Goal: Task Accomplishment & Management: Manage account settings

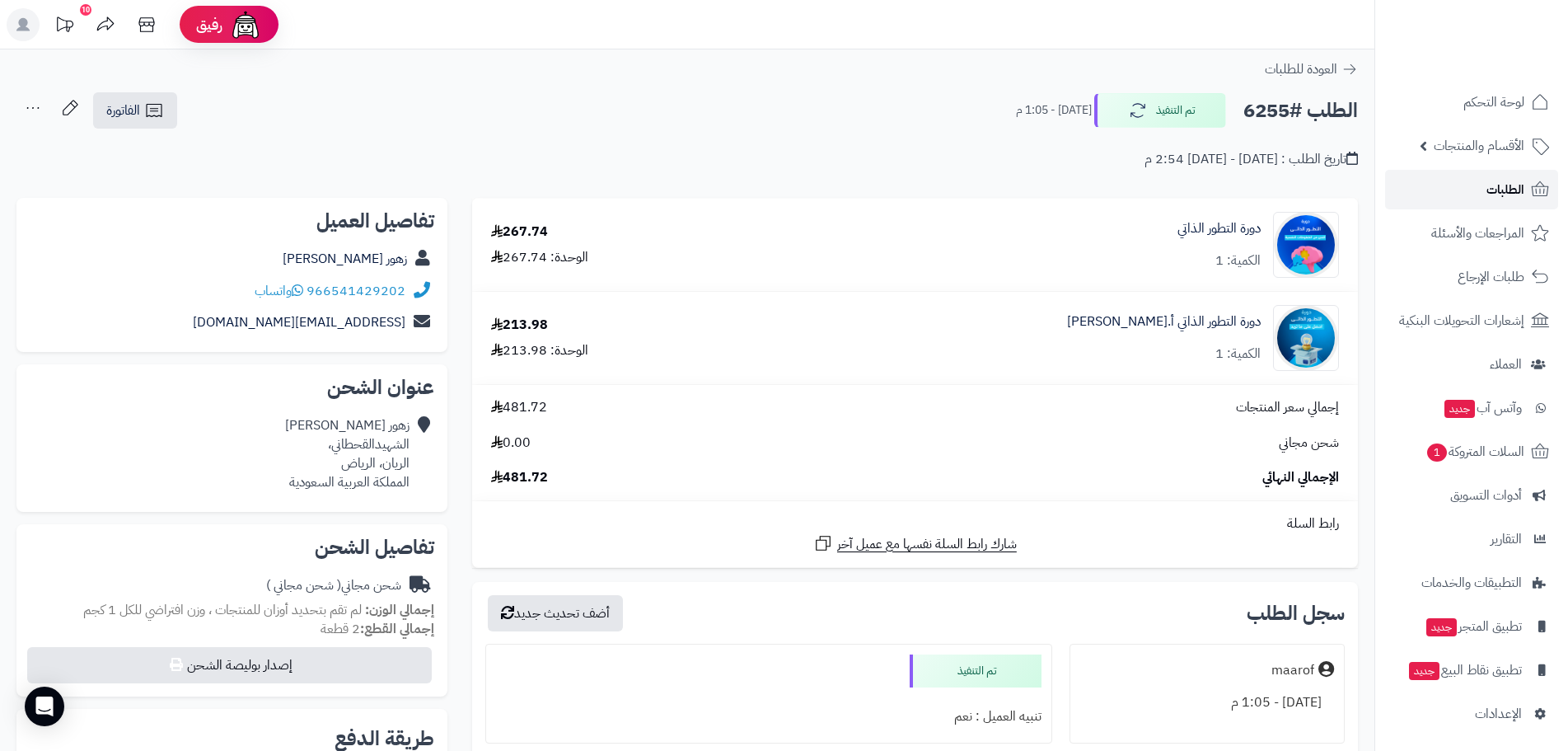
drag, startPoint x: 0, startPoint y: 0, endPoint x: 1475, endPoint y: 194, distance: 1487.7
click at [1476, 195] on link "الطلبات" at bounding box center [1472, 190] width 173 height 39
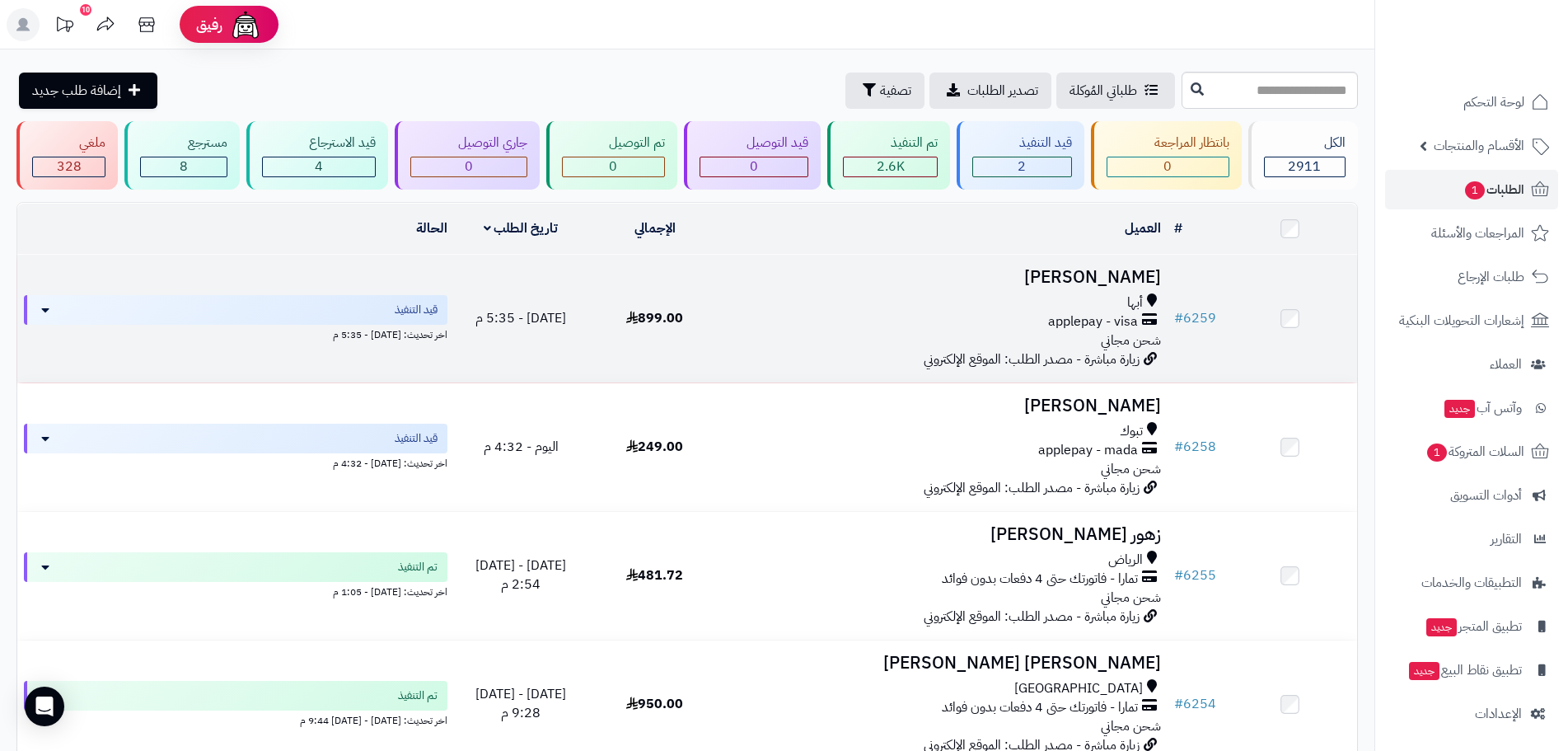
click at [1114, 271] on h3 "[PERSON_NAME]" at bounding box center [945, 277] width 433 height 19
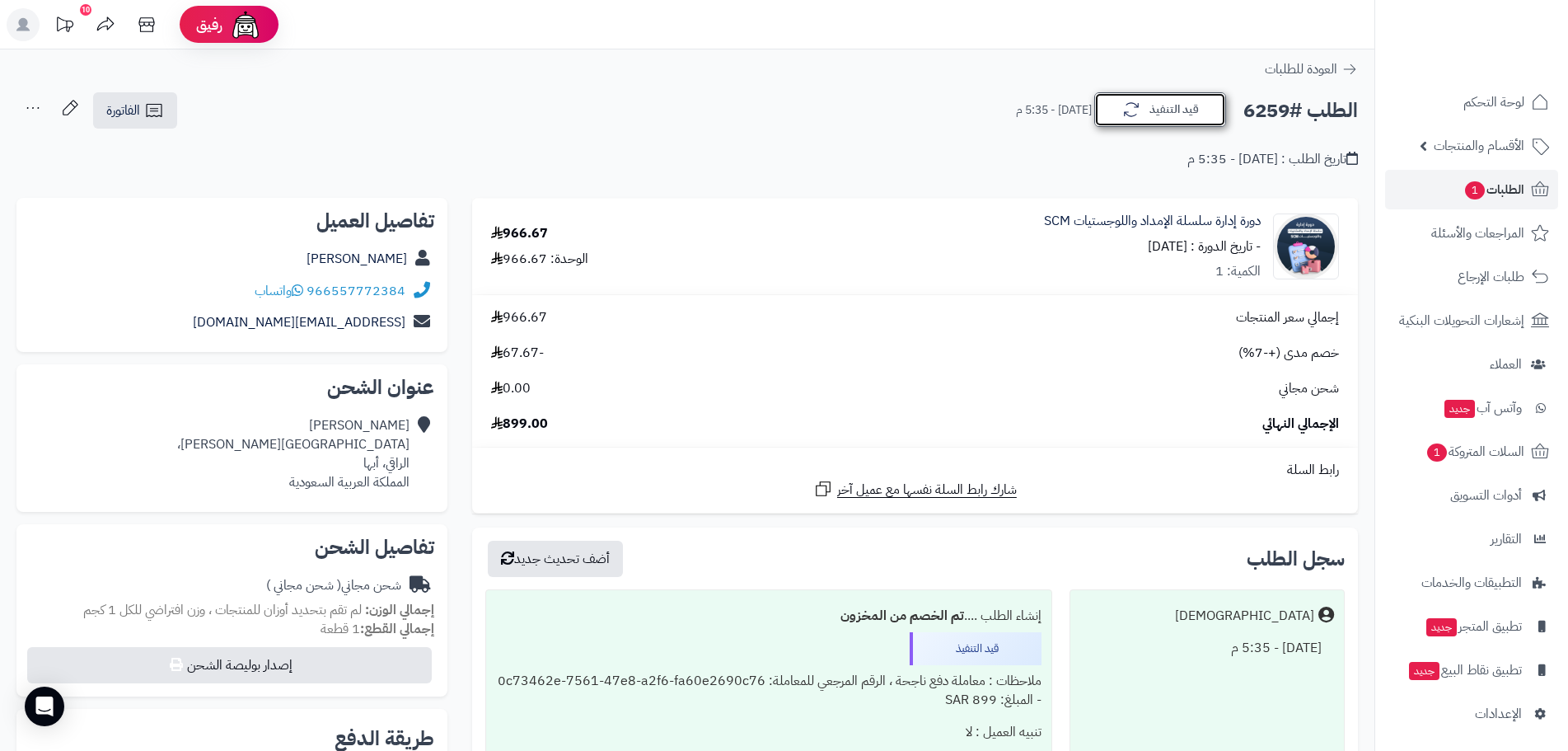
click at [1176, 123] on button "قيد التنفيذ" at bounding box center [1160, 110] width 132 height 35
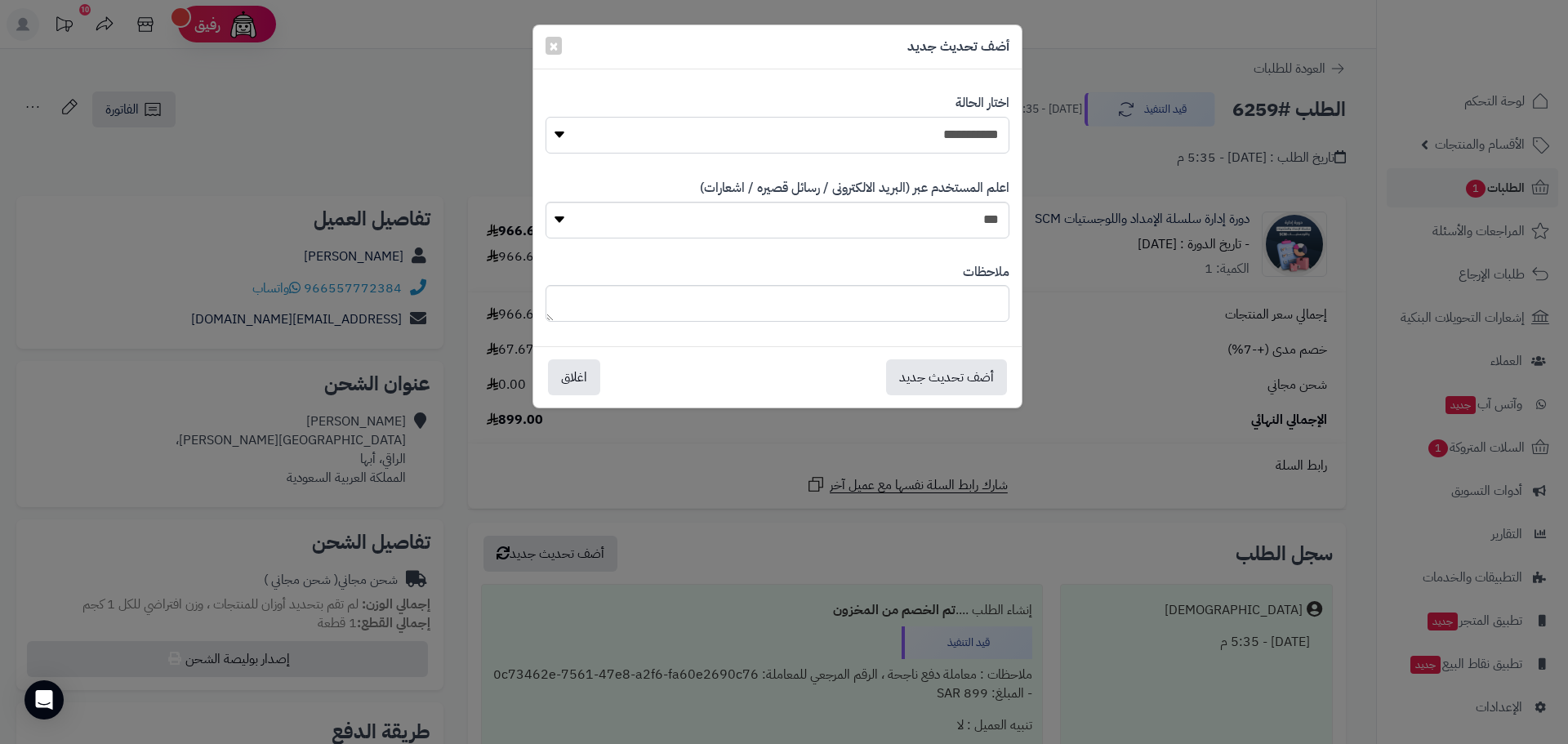
click at [985, 131] on select "**********" at bounding box center [777, 135] width 464 height 37
select select "*"
click at [545, 116] on select "**********" at bounding box center [777, 135] width 464 height 37
click at [958, 386] on button "أضف تحديث جديد" at bounding box center [946, 376] width 121 height 36
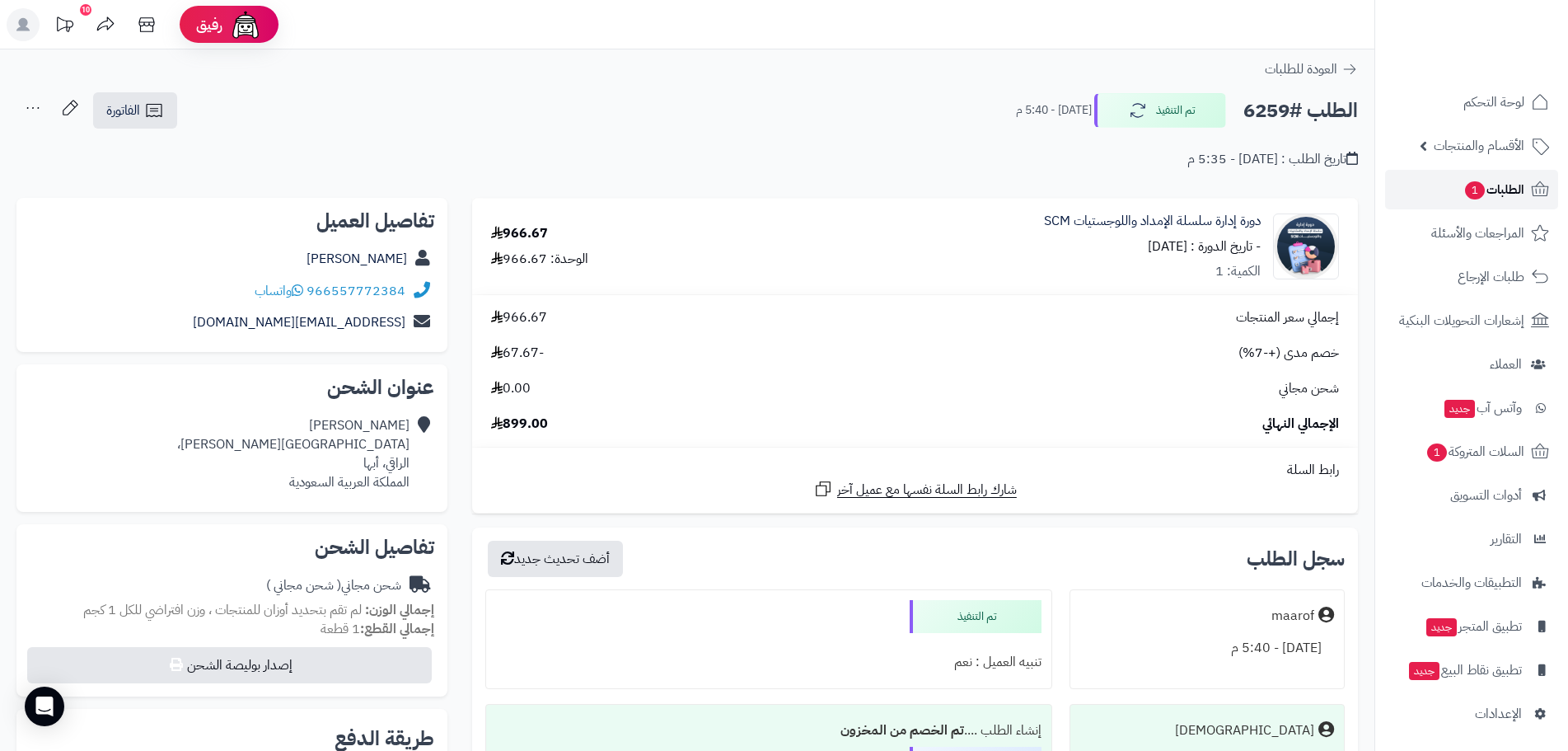
click at [1479, 193] on span "1" at bounding box center [1475, 191] width 20 height 18
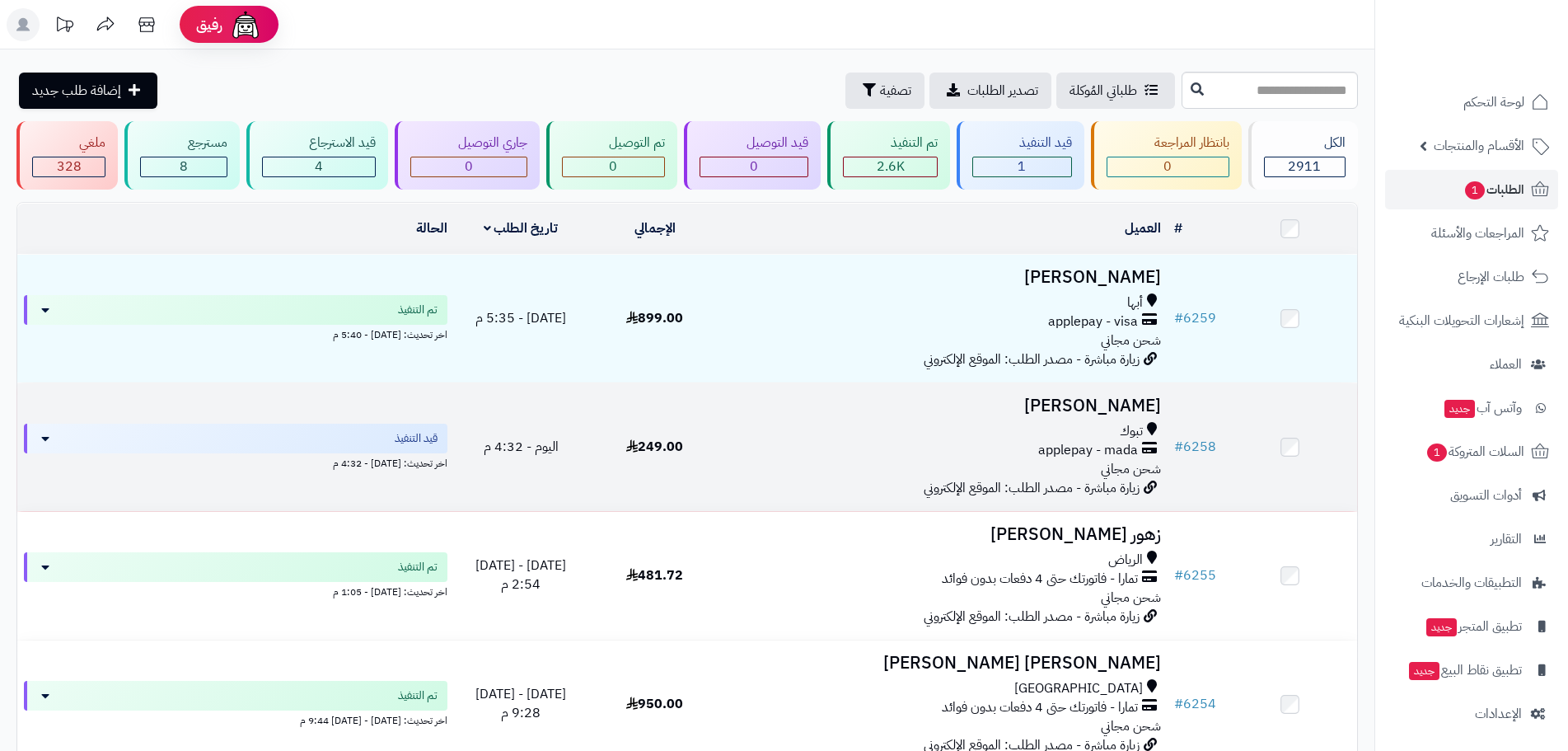
click at [1091, 424] on div "تبوك" at bounding box center [945, 431] width 433 height 19
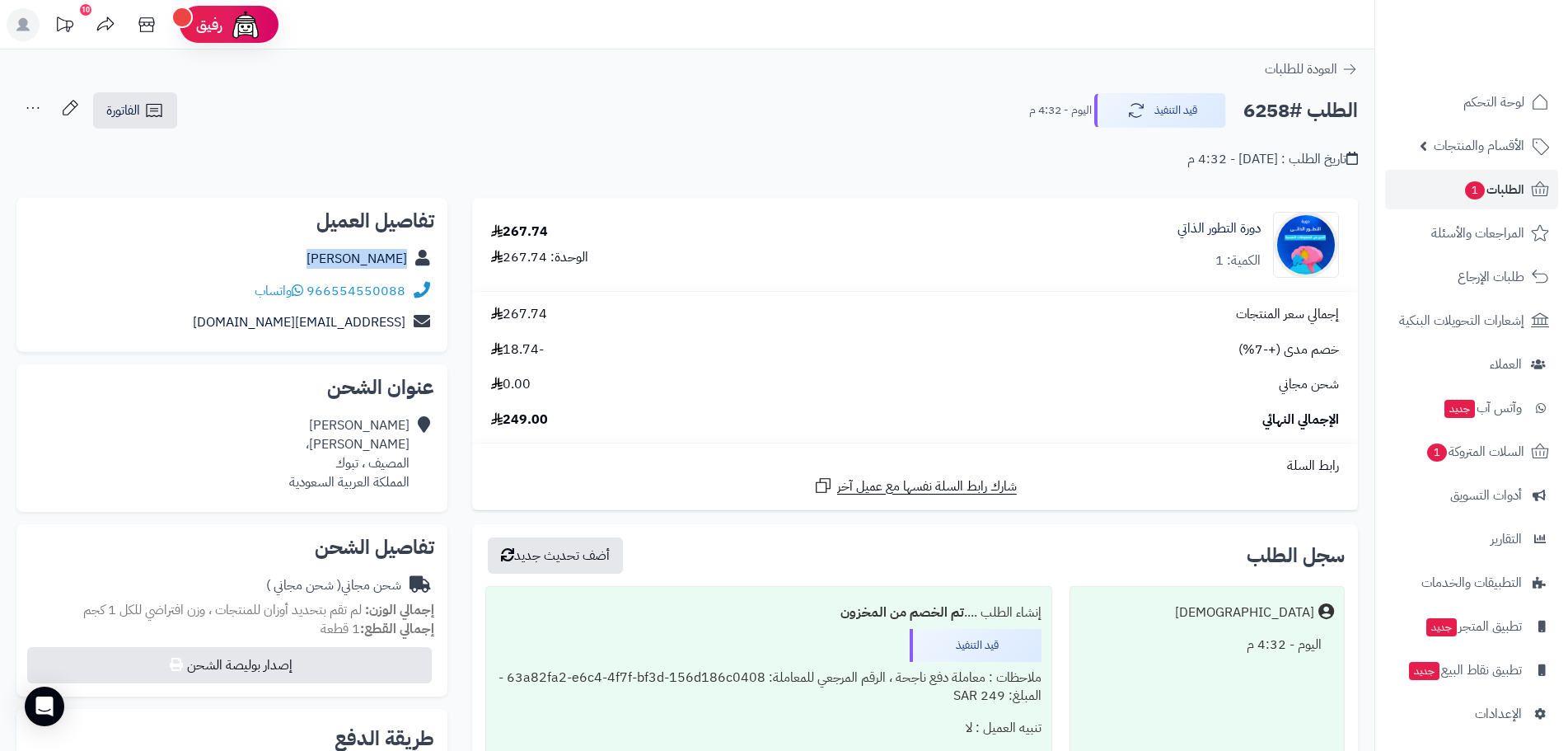
drag, startPoint x: 361, startPoint y: 264, endPoint x: 402, endPoint y: 257, distance: 41.6
click at [410, 258] on div "ايمان الهندي" at bounding box center [232, 259] width 404 height 32
copy div "[PERSON_NAME]"
click at [1210, 228] on link "دورة التطور الذاتي" at bounding box center [1218, 228] width 83 height 19
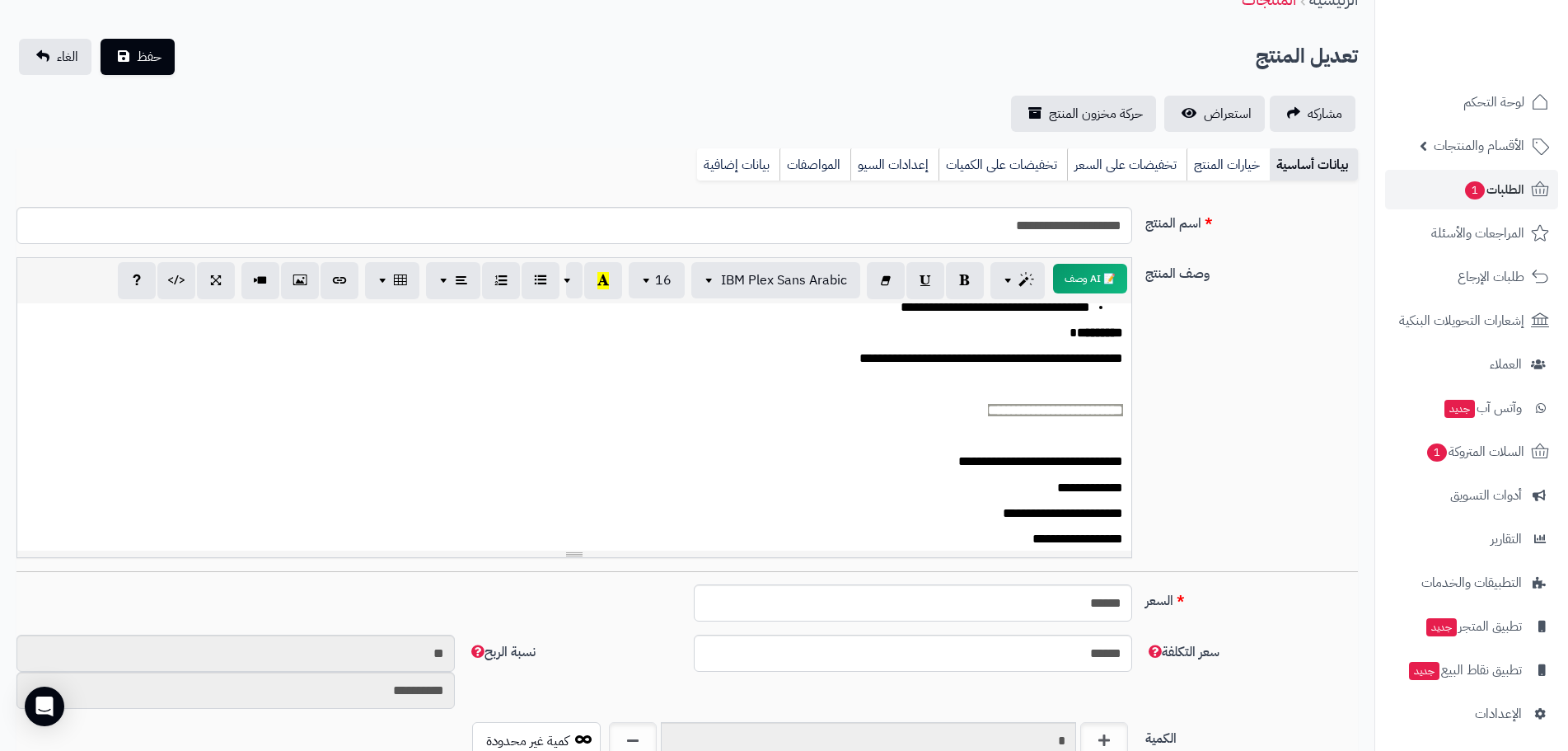
scroll to position [168, 0]
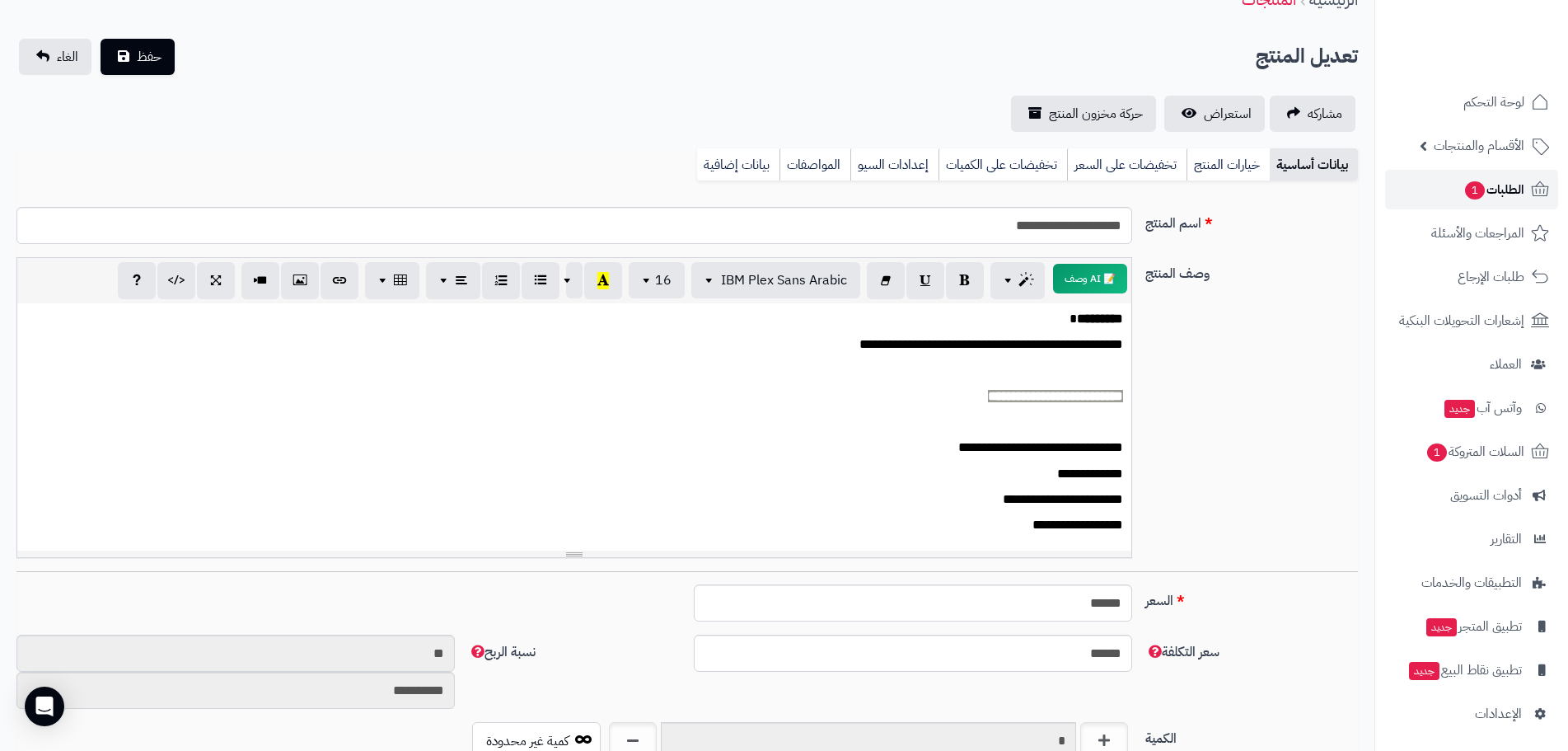
click at [1502, 183] on span "الطلبات 1" at bounding box center [1493, 190] width 61 height 23
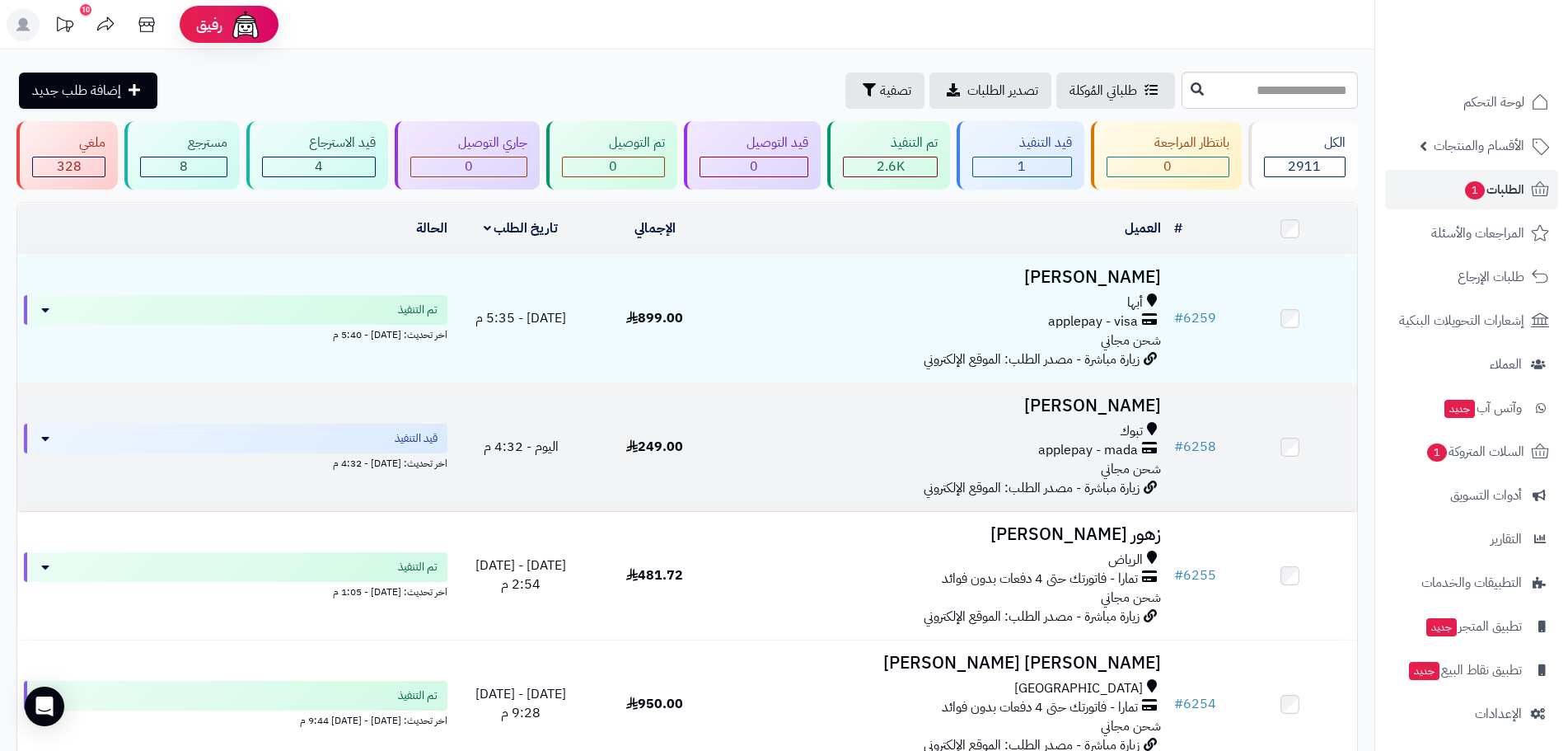
click at [1084, 404] on h3 "[PERSON_NAME]" at bounding box center [945, 405] width 433 height 19
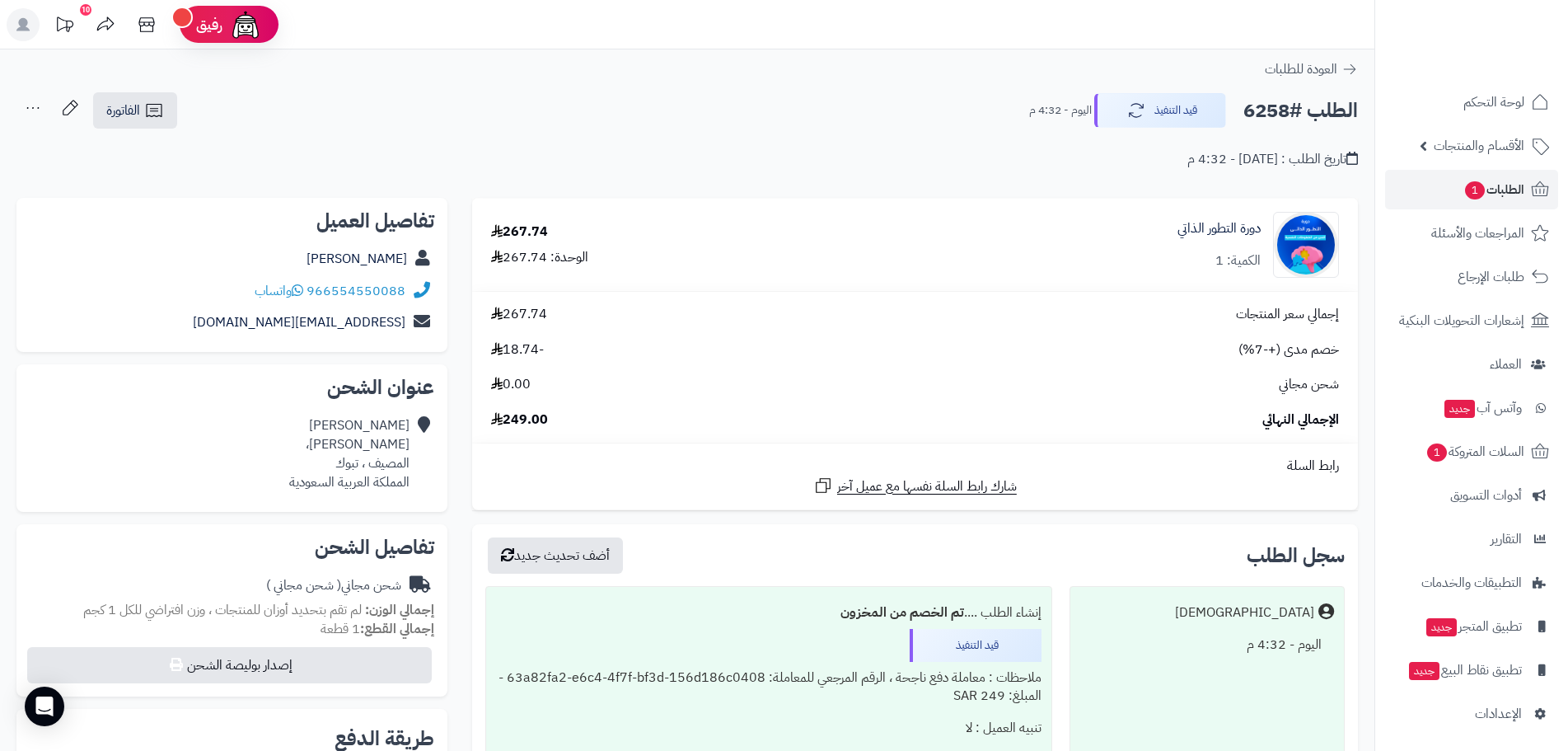
click at [1170, 93] on div "الطلب #6258 قيد التنفيذ [DATE] - 4:32 م الفاتورة طباعة الفاتورة إرسال الفاتورة …" at bounding box center [687, 110] width 1342 height 38
click at [1156, 106] on button "قيد التنفيذ" at bounding box center [1160, 110] width 132 height 35
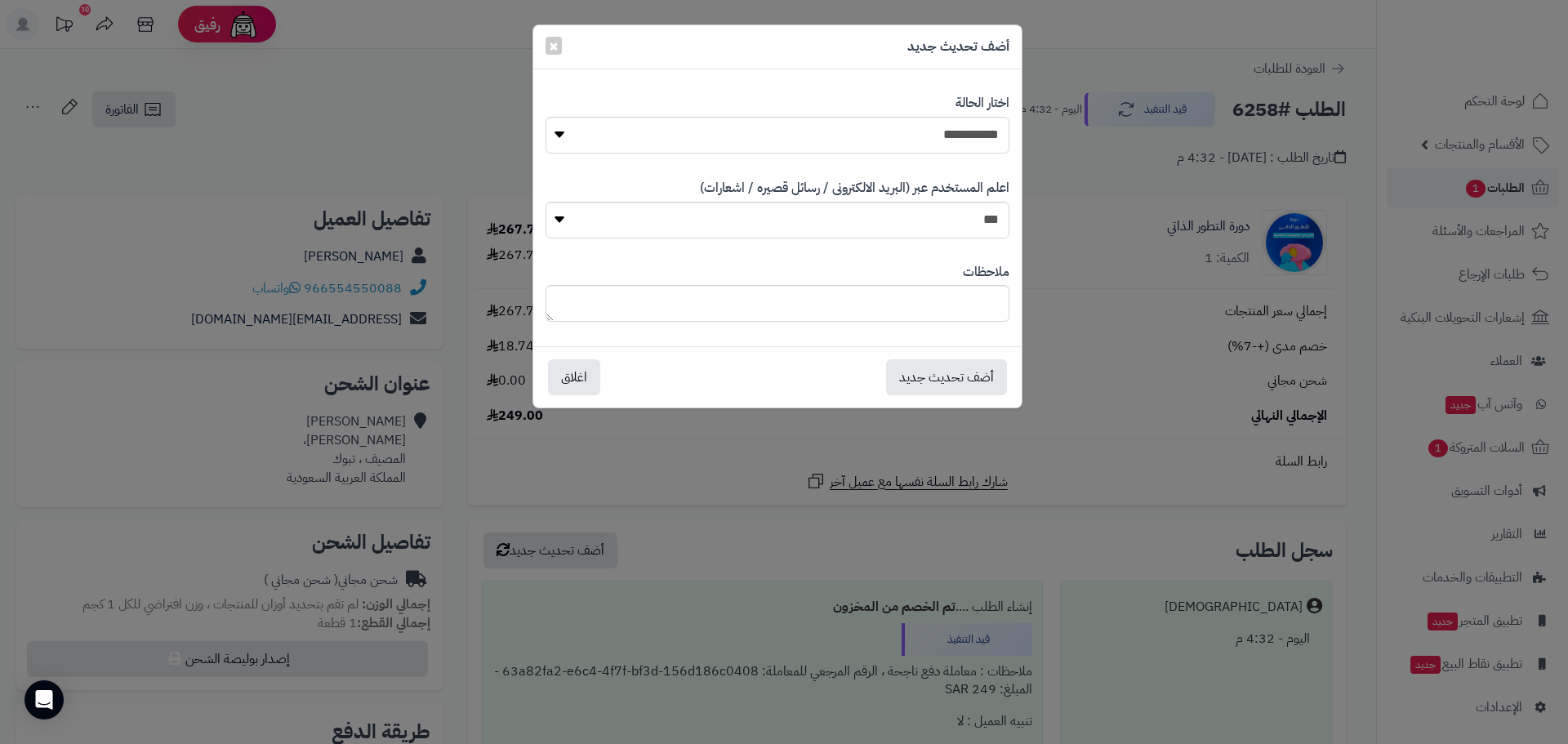
click at [995, 137] on select "**********" at bounding box center [777, 135] width 464 height 37
select select "*"
click at [545, 116] on select "**********" at bounding box center [777, 135] width 464 height 37
click at [941, 393] on button "أضف تحديث جديد" at bounding box center [946, 376] width 121 height 36
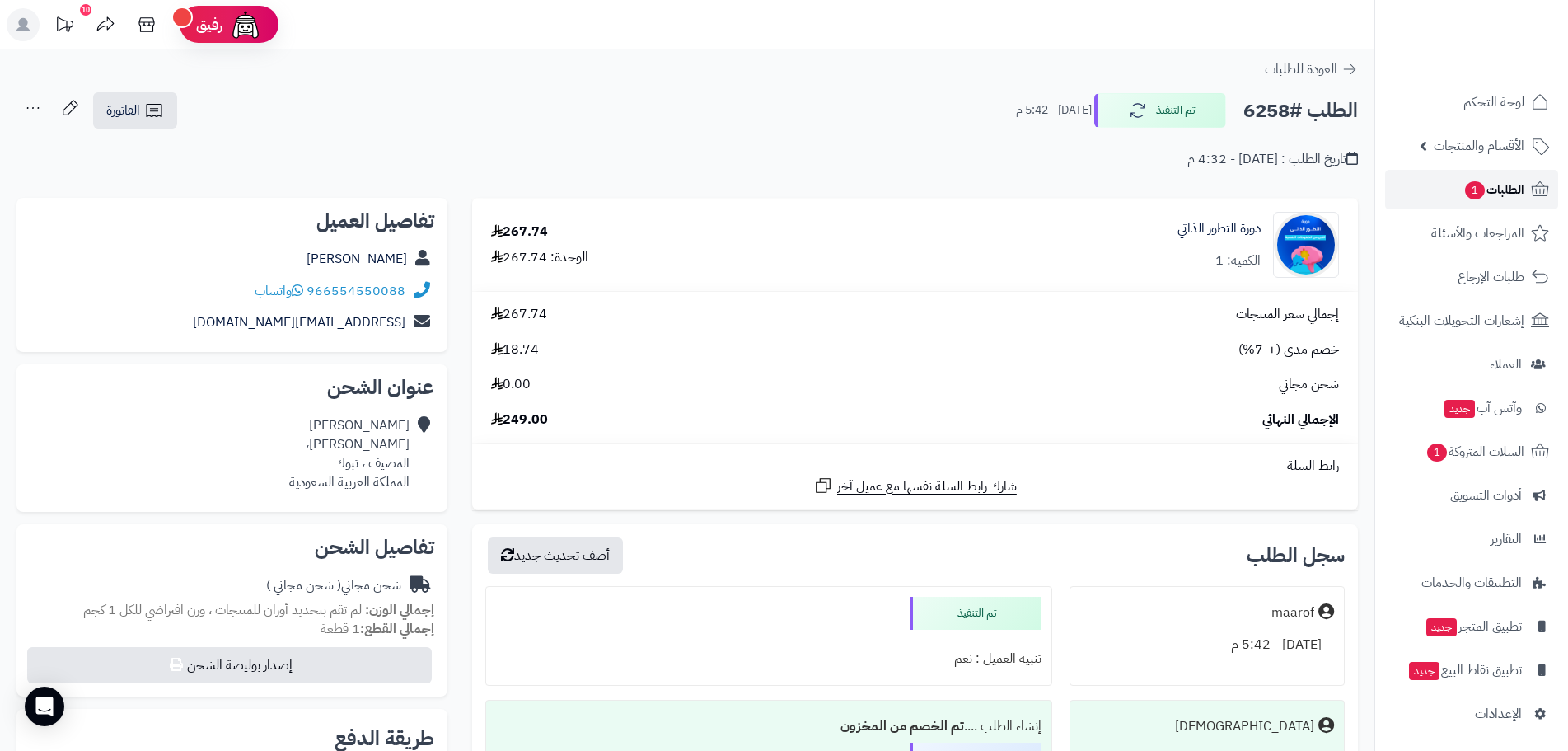
click at [1473, 189] on span "1" at bounding box center [1475, 191] width 21 height 20
